Goal: Transaction & Acquisition: Book appointment/travel/reservation

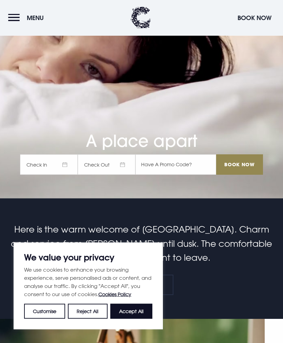
scroll to position [144, 0]
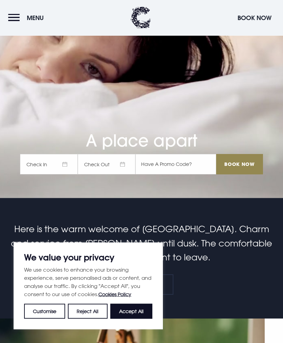
click at [135, 319] on button "Accept All" at bounding box center [131, 311] width 42 height 15
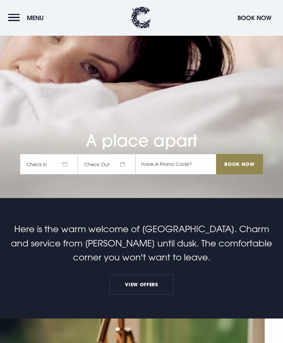
checkbox input "true"
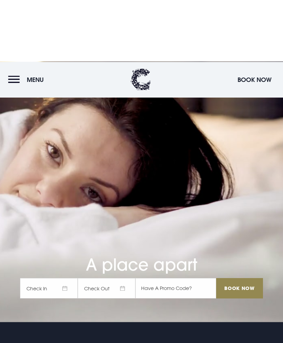
scroll to position [0, 0]
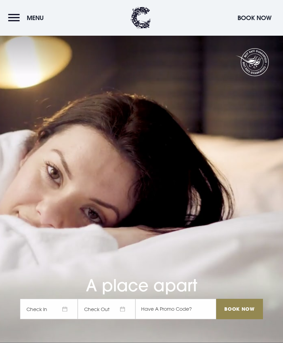
click at [12, 18] on button "Menu" at bounding box center [27, 18] width 39 height 15
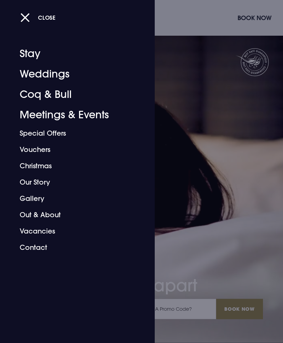
click at [228, 100] on div at bounding box center [141, 171] width 283 height 343
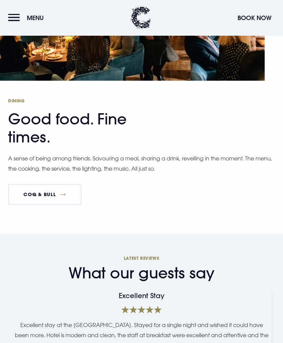
scroll to position [1192, 0]
click at [14, 18] on button "Menu" at bounding box center [27, 18] width 39 height 15
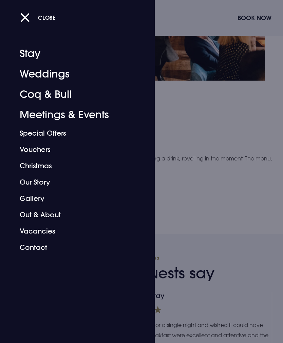
click at [247, 127] on div at bounding box center [141, 171] width 283 height 343
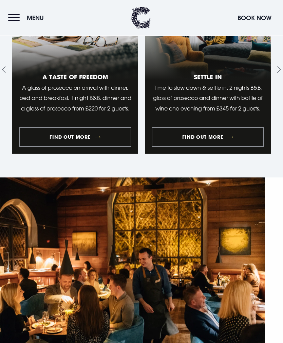
scroll to position [930, 0]
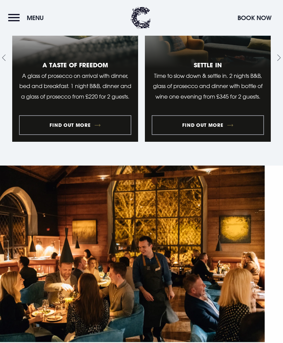
click at [202, 142] on link "2 of 10" at bounding box center [208, 58] width 126 height 168
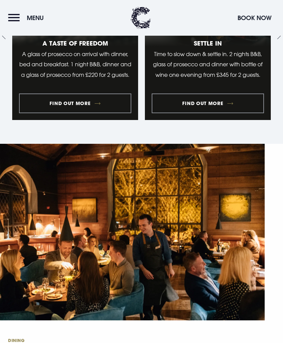
click at [217, 120] on link "2 of 10" at bounding box center [208, 36] width 126 height 168
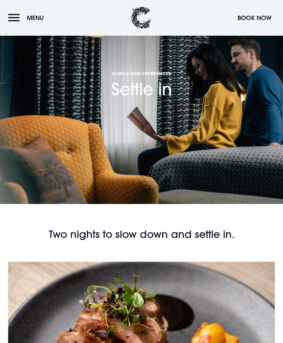
click at [14, 17] on button "Menu" at bounding box center [27, 18] width 39 height 15
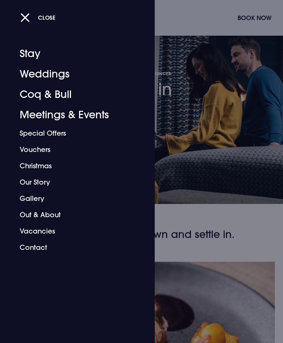
click at [36, 54] on link "Stay" at bounding box center [73, 53] width 107 height 20
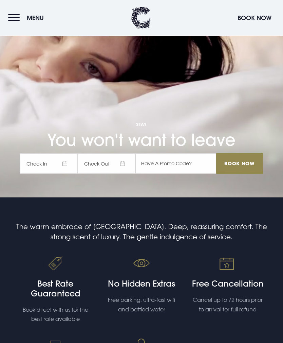
scroll to position [149, 0]
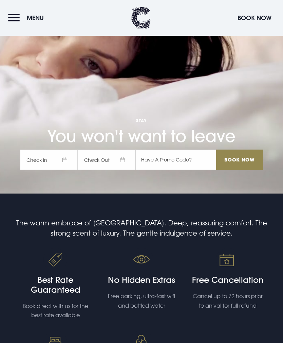
click at [50, 170] on span "Check In" at bounding box center [49, 159] width 58 height 20
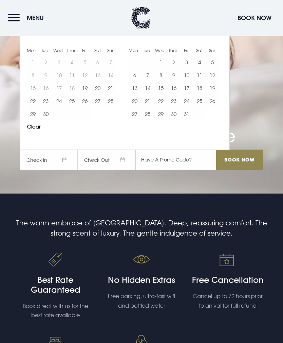
click at [146, 94] on button "14" at bounding box center [147, 88] width 13 height 13
click at [175, 94] on button "16" at bounding box center [173, 88] width 13 height 13
click at [238, 170] on input "Book Now" at bounding box center [239, 159] width 47 height 20
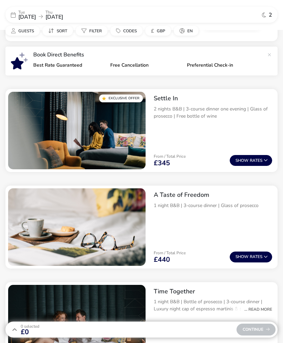
scroll to position [233, 0]
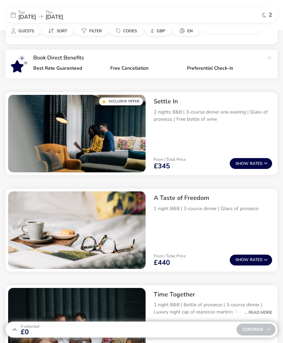
click at [95, 130] on img "1 / 1" at bounding box center [77, 133] width 138 height 77
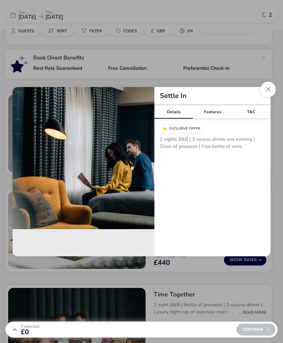
click at [266, 97] on button "Close modal" at bounding box center [269, 90] width 16 height 16
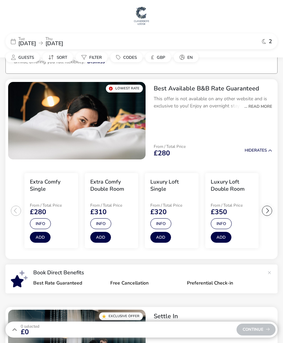
scroll to position [0, 0]
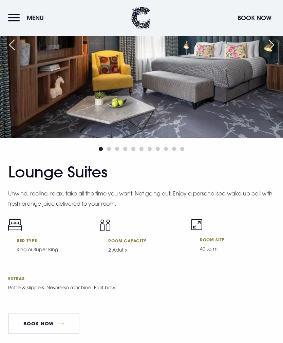
scroll to position [1829, 0]
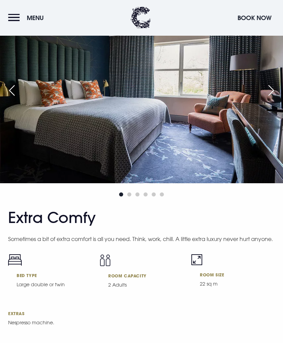
click at [276, 98] on div "Next slide" at bounding box center [271, 90] width 17 height 15
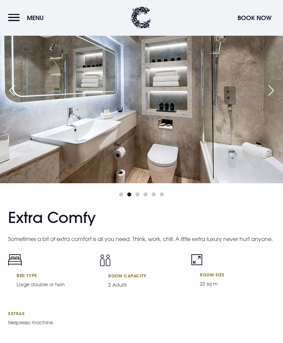
scroll to position [2612, 0]
click at [268, 98] on div "Next slide" at bounding box center [271, 90] width 17 height 15
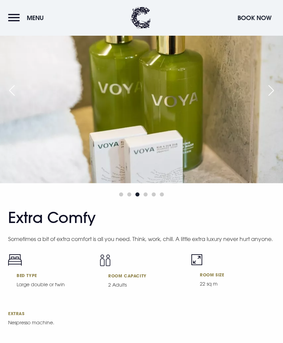
click at [268, 98] on div "Next slide" at bounding box center [271, 90] width 17 height 15
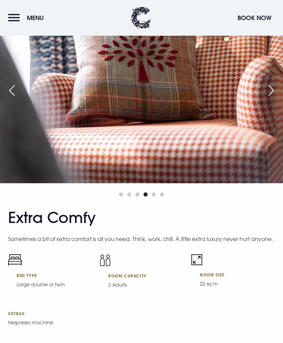
click at [267, 98] on div "Next slide" at bounding box center [271, 90] width 17 height 15
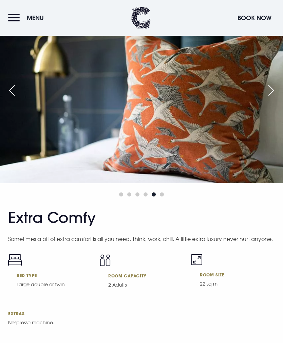
click at [267, 98] on div "Next slide" at bounding box center [271, 90] width 17 height 15
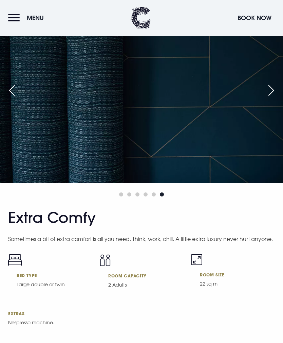
click at [265, 98] on div "Next slide" at bounding box center [271, 90] width 17 height 15
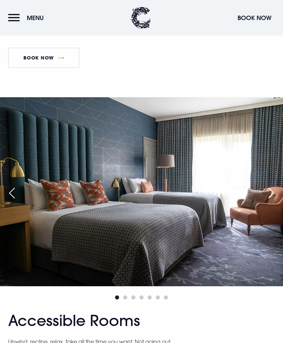
scroll to position [3322, 0]
